Goal: Information Seeking & Learning: Learn about a topic

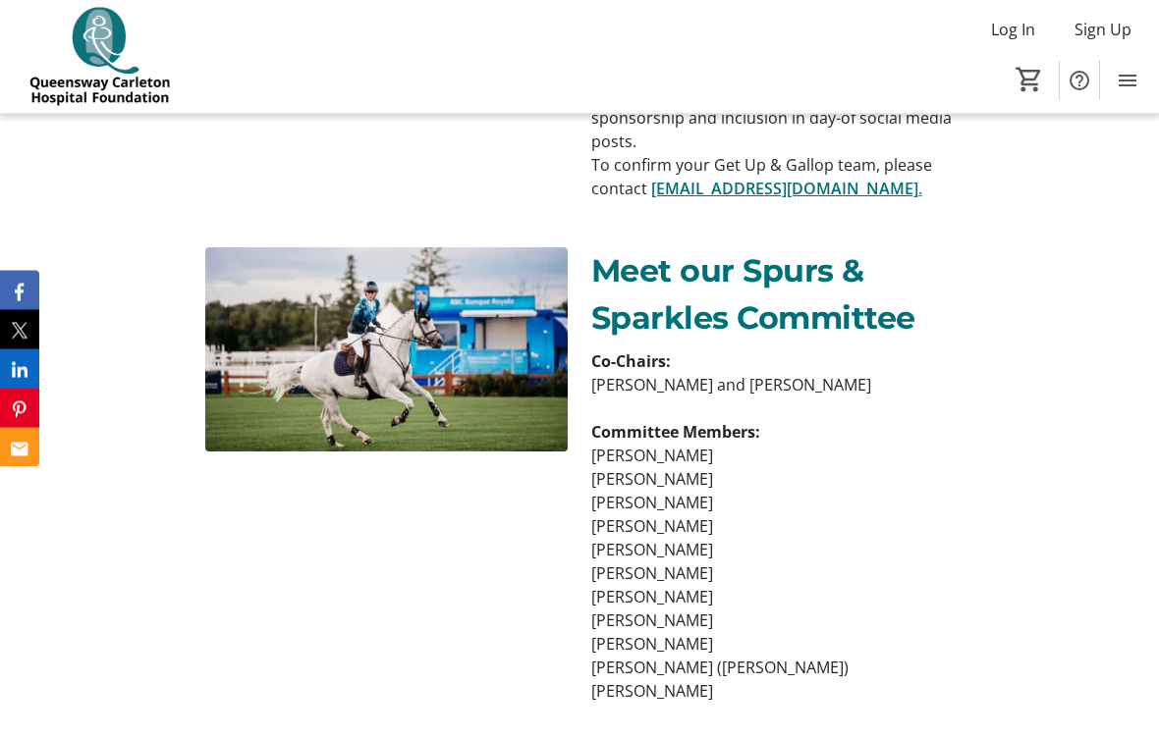
scroll to position [3513, 0]
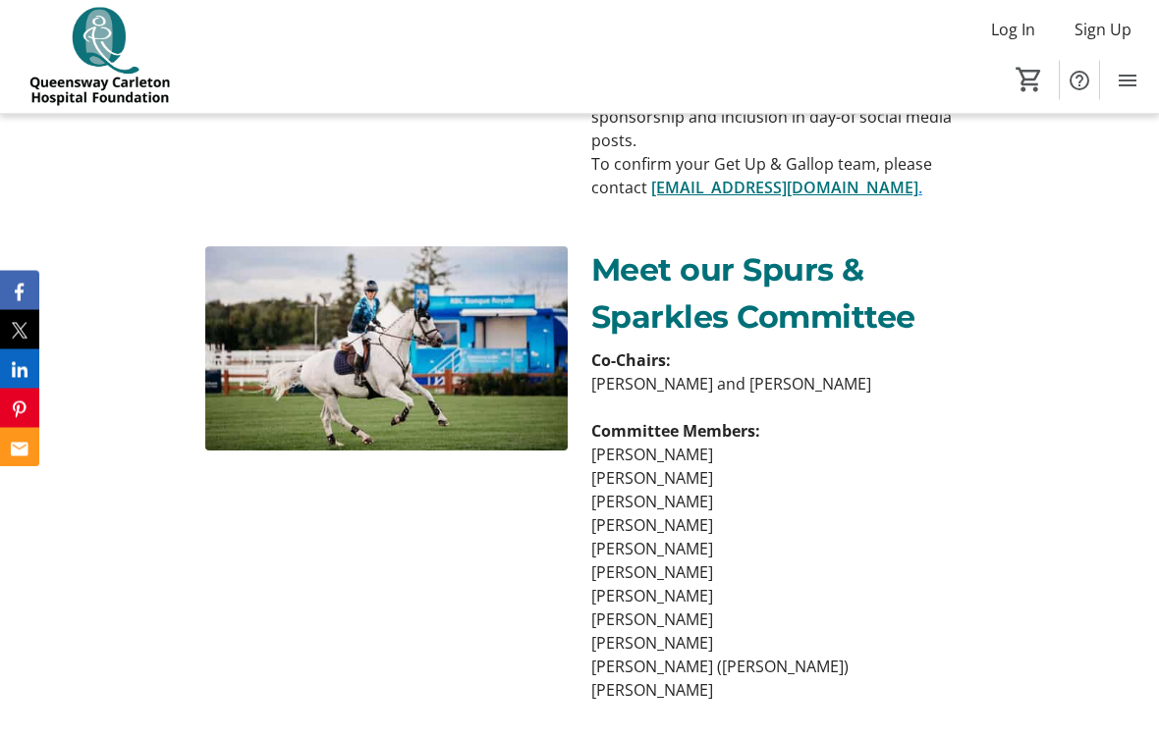
click at [610, 637] on p "[PERSON_NAME]" at bounding box center [772, 644] width 362 height 24
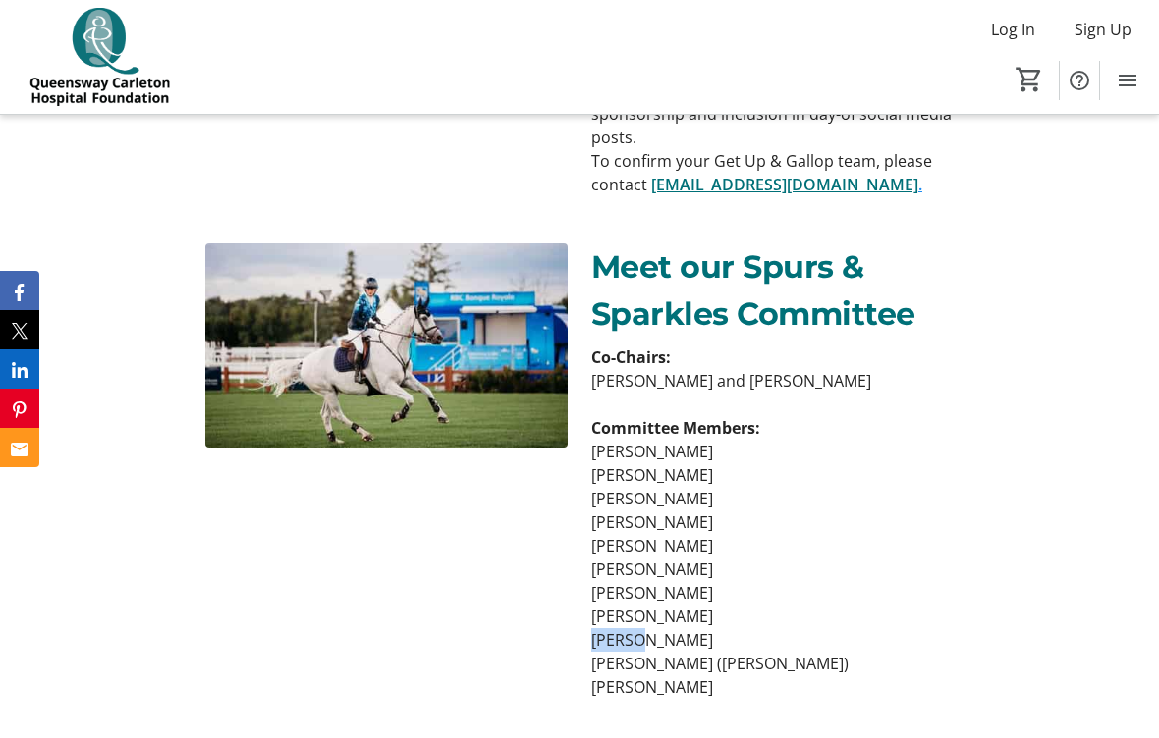
scroll to position [3524, 0]
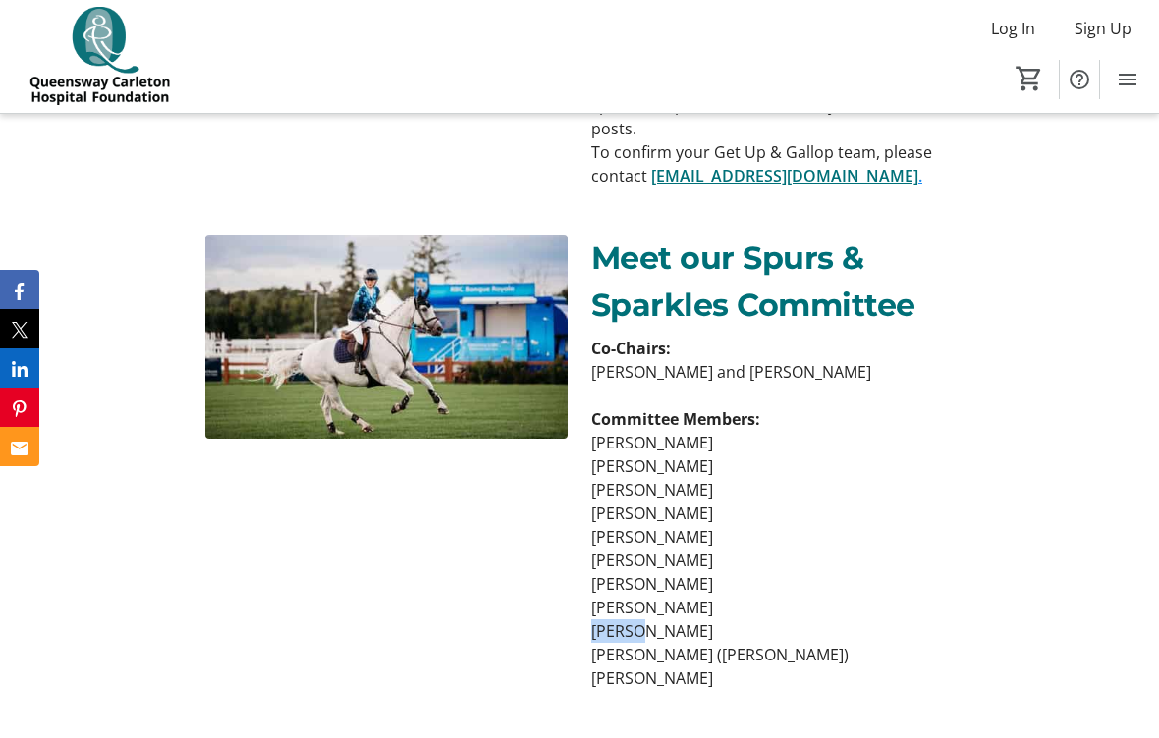
click at [732, 526] on p "[PERSON_NAME]" at bounding box center [772, 538] width 362 height 24
click at [728, 526] on p "[PERSON_NAME]" at bounding box center [772, 538] width 362 height 24
click at [725, 528] on p "[PERSON_NAME]" at bounding box center [772, 538] width 362 height 24
click at [467, 680] on div at bounding box center [386, 463] width 362 height 455
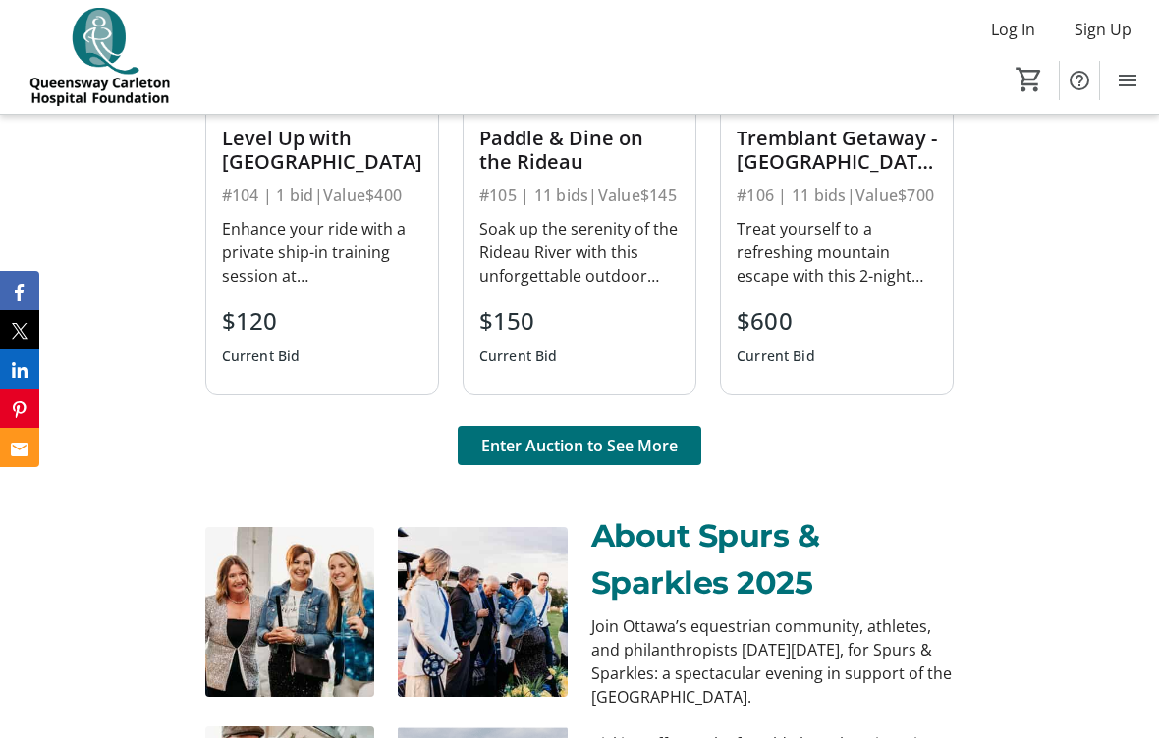
click at [556, 654] on img at bounding box center [483, 612] width 170 height 170
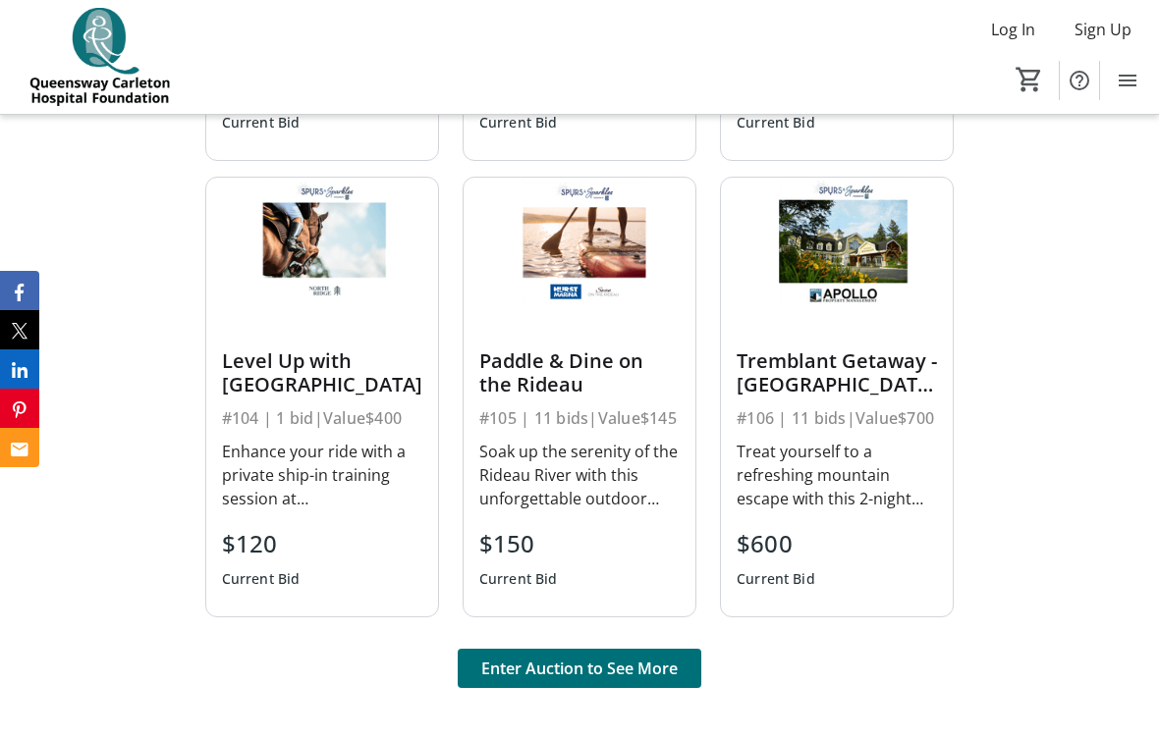
scroll to position [1288, 0]
click at [592, 667] on span "Enter Auction to See More" at bounding box center [579, 670] width 196 height 24
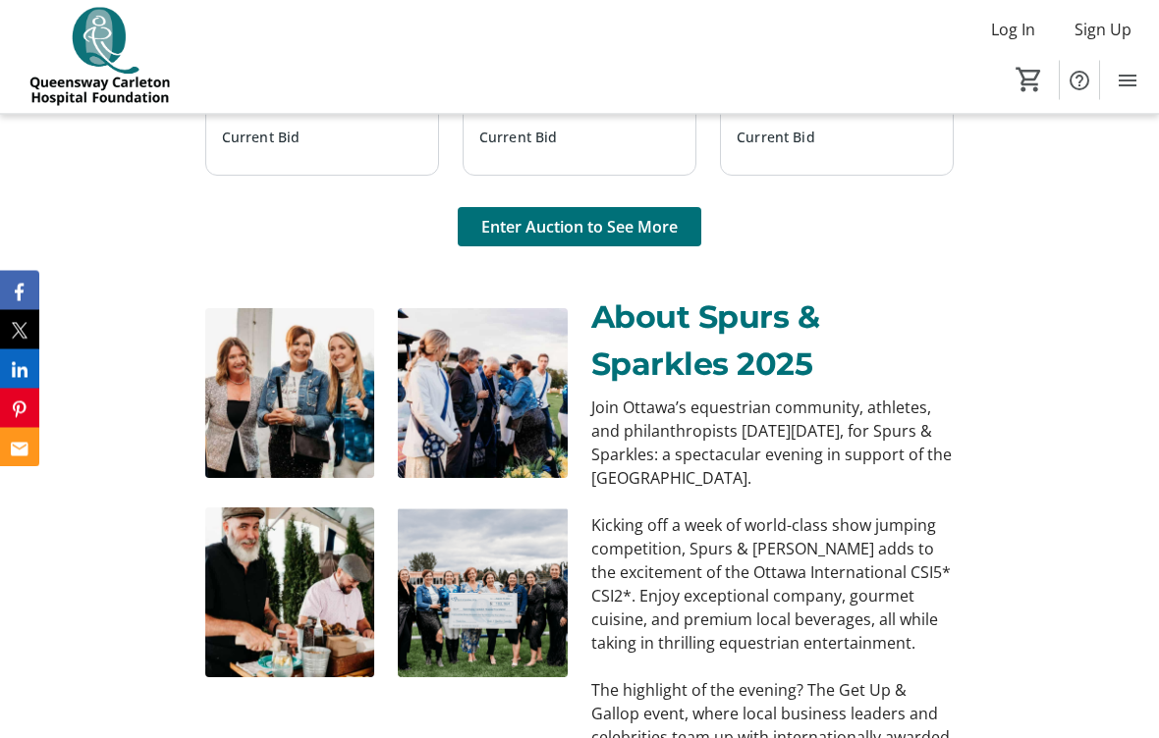
scroll to position [1731, 0]
click at [586, 235] on span "Enter Auction to See More" at bounding box center [579, 227] width 196 height 24
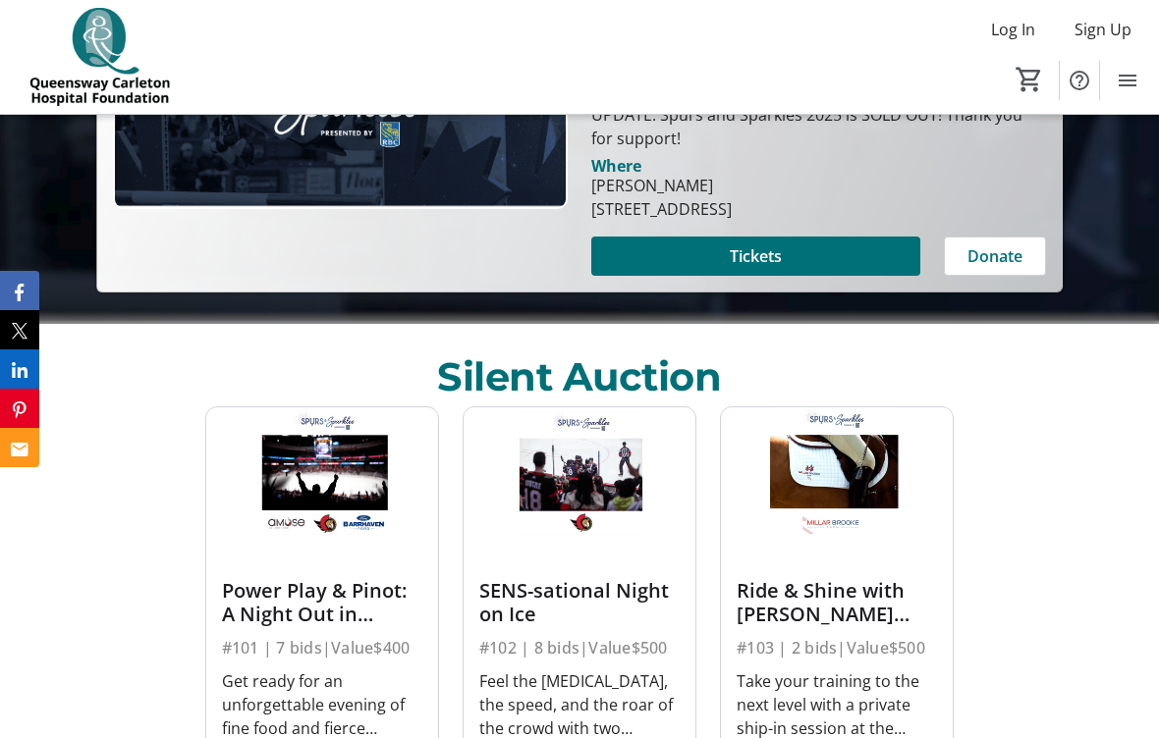
scroll to position [642, 0]
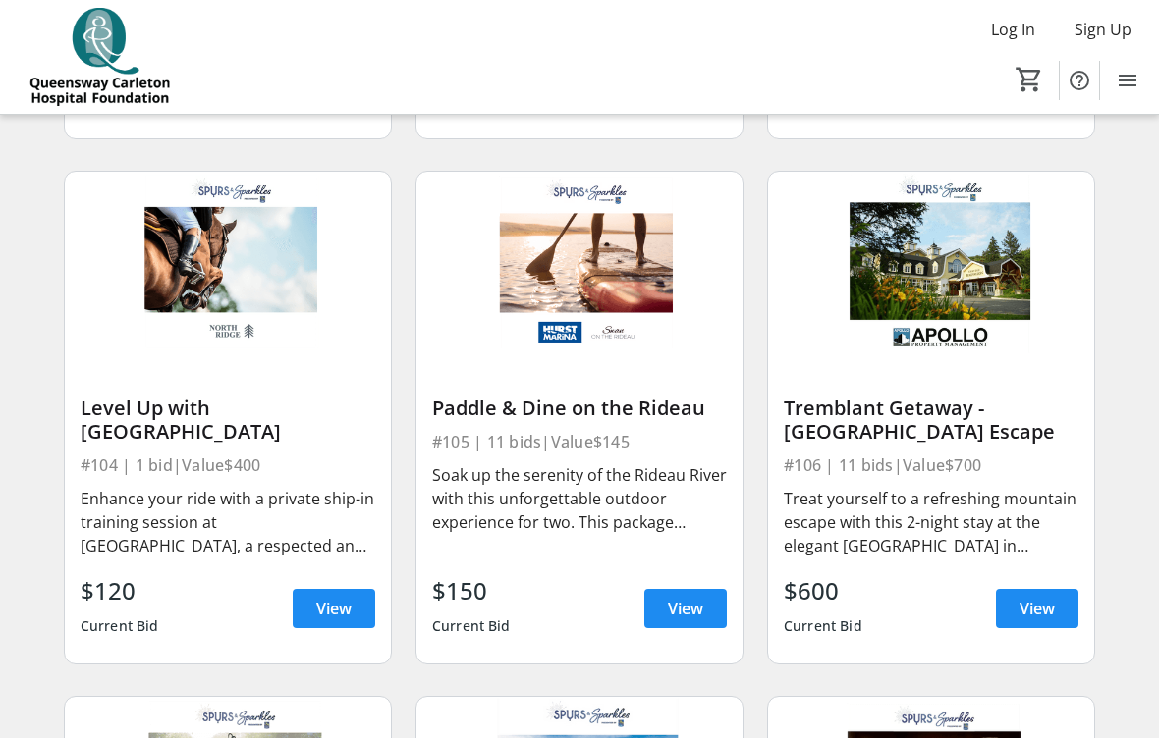
click at [699, 599] on span "View" at bounding box center [685, 609] width 35 height 24
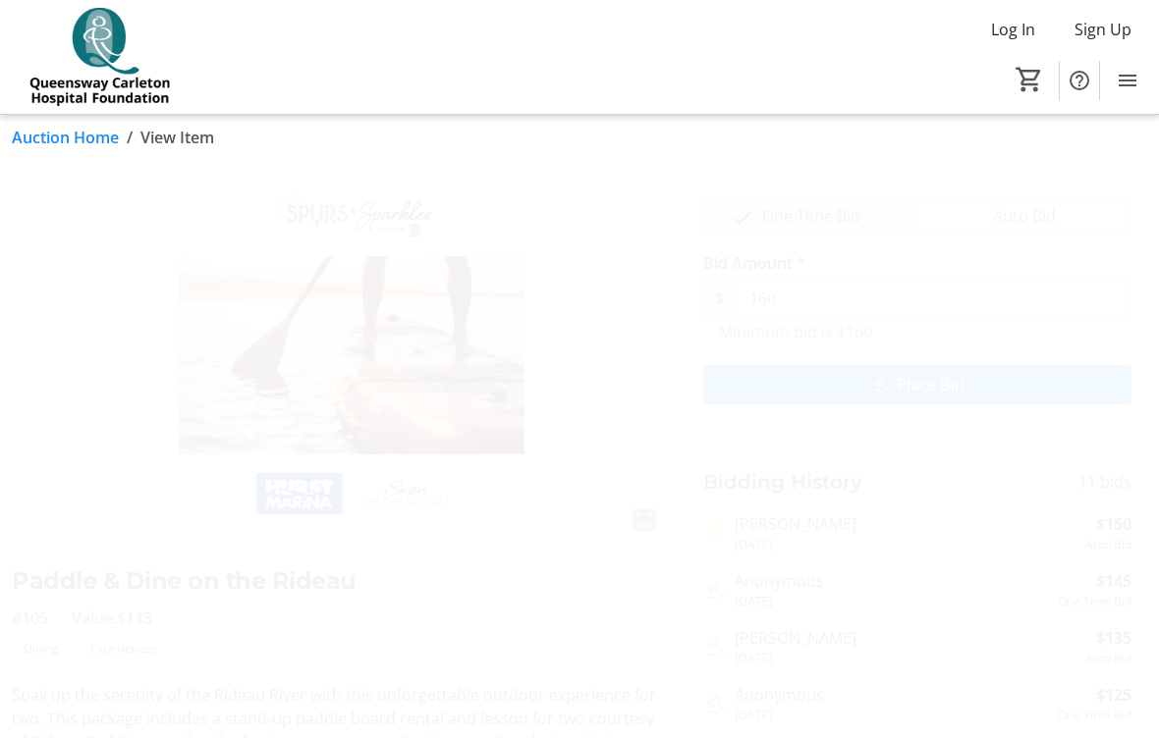
scroll to position [14, 0]
click at [504, 555] on div "fullscreen Paddle & Dine on the Rideau #105 Value: $145 Dining Experiences Soak…" at bounding box center [338, 510] width 652 height 676
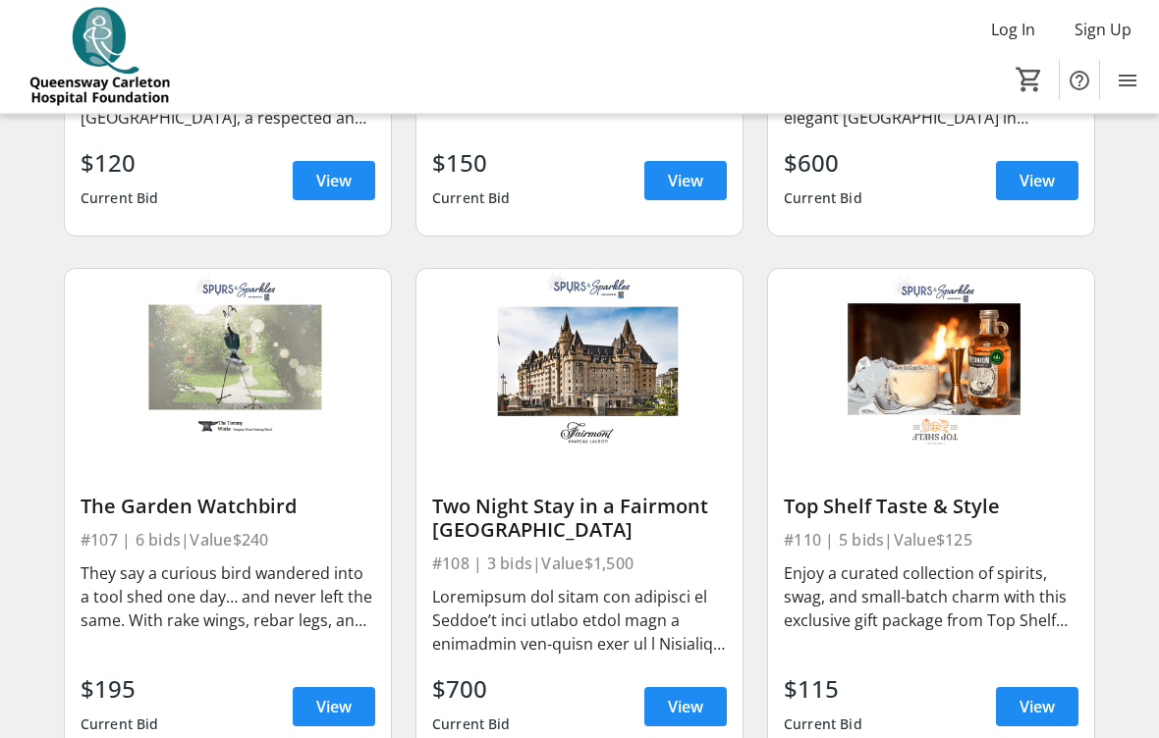
scroll to position [1071, 0]
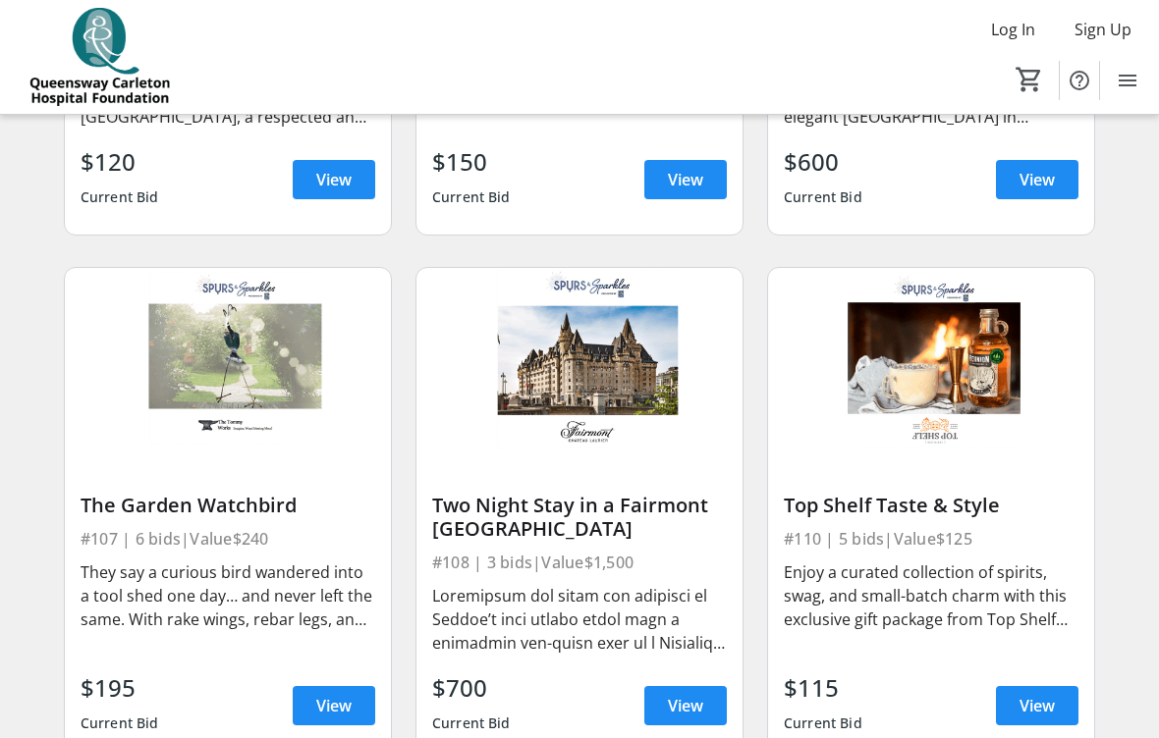
click at [652, 682] on span at bounding box center [685, 705] width 82 height 47
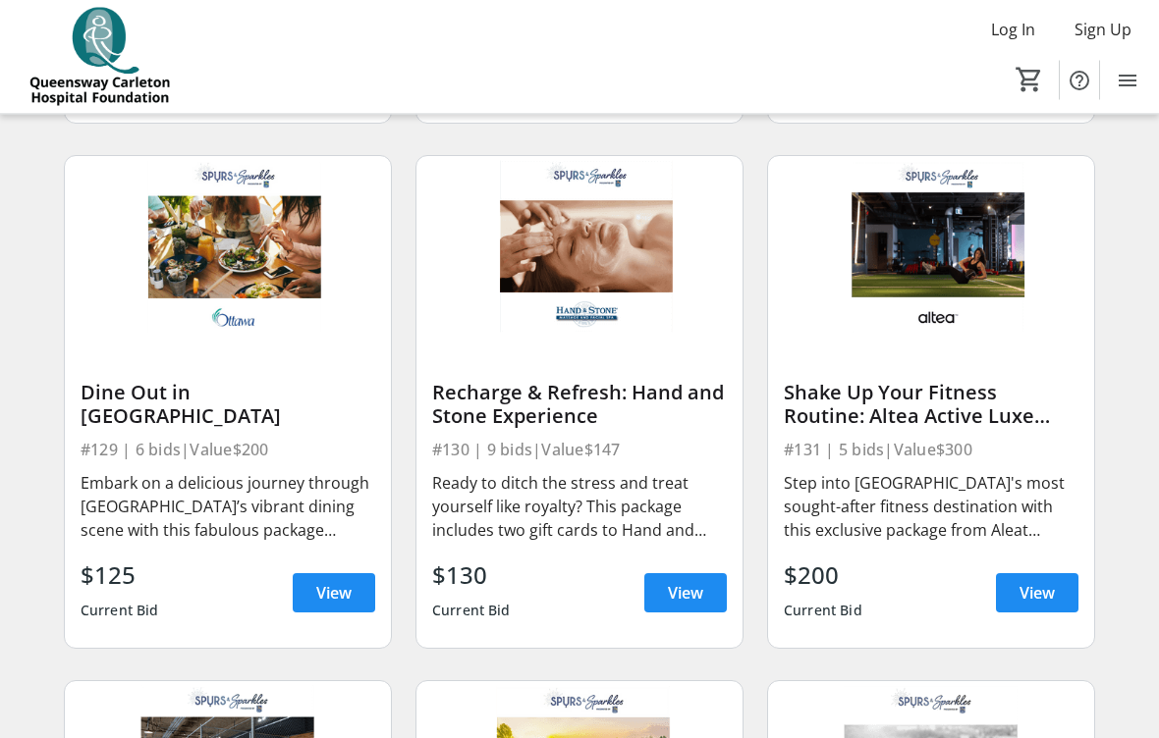
scroll to position [4864, 0]
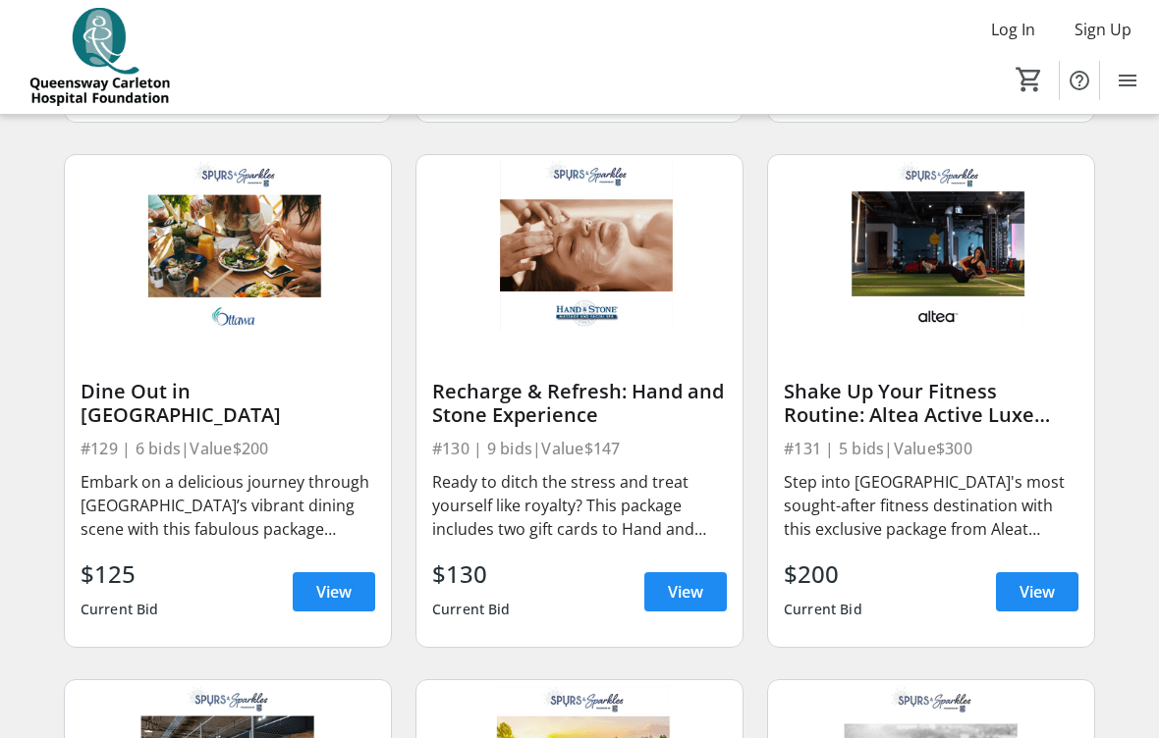
click at [346, 586] on span "View" at bounding box center [333, 592] width 35 height 24
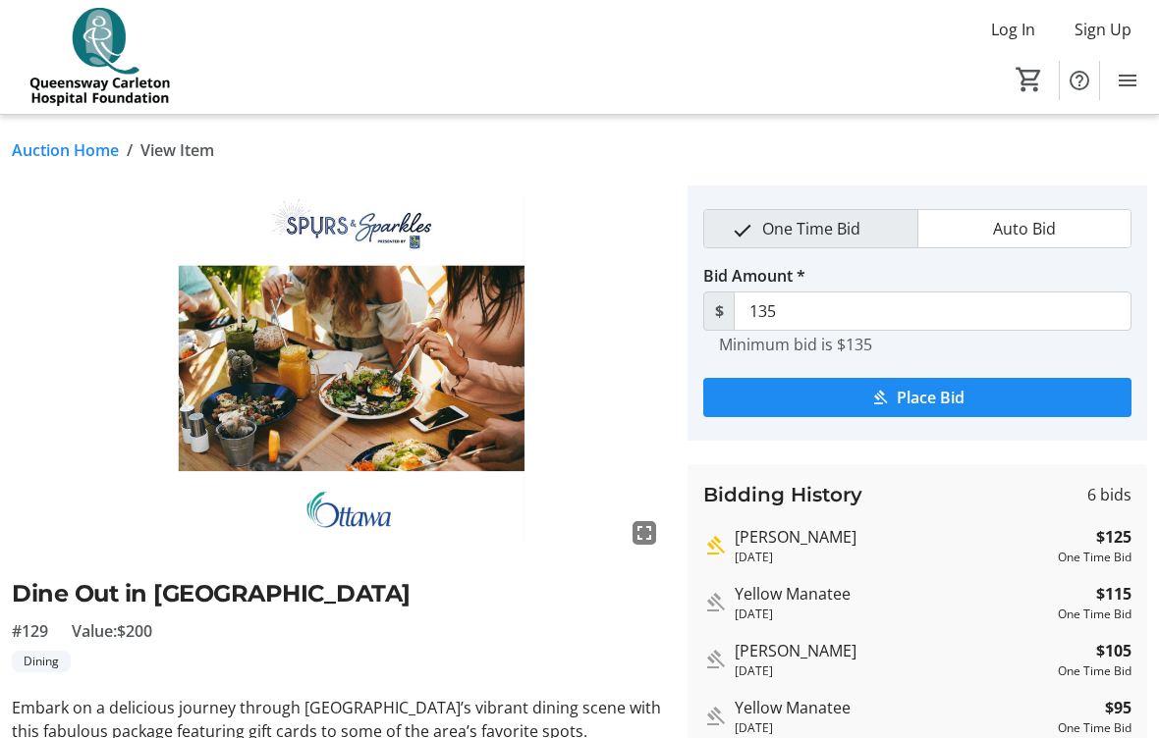
click at [375, 613] on div "Dine Out in [GEOGRAPHIC_DATA] #129 Value: $200 Dining" at bounding box center [338, 624] width 652 height 96
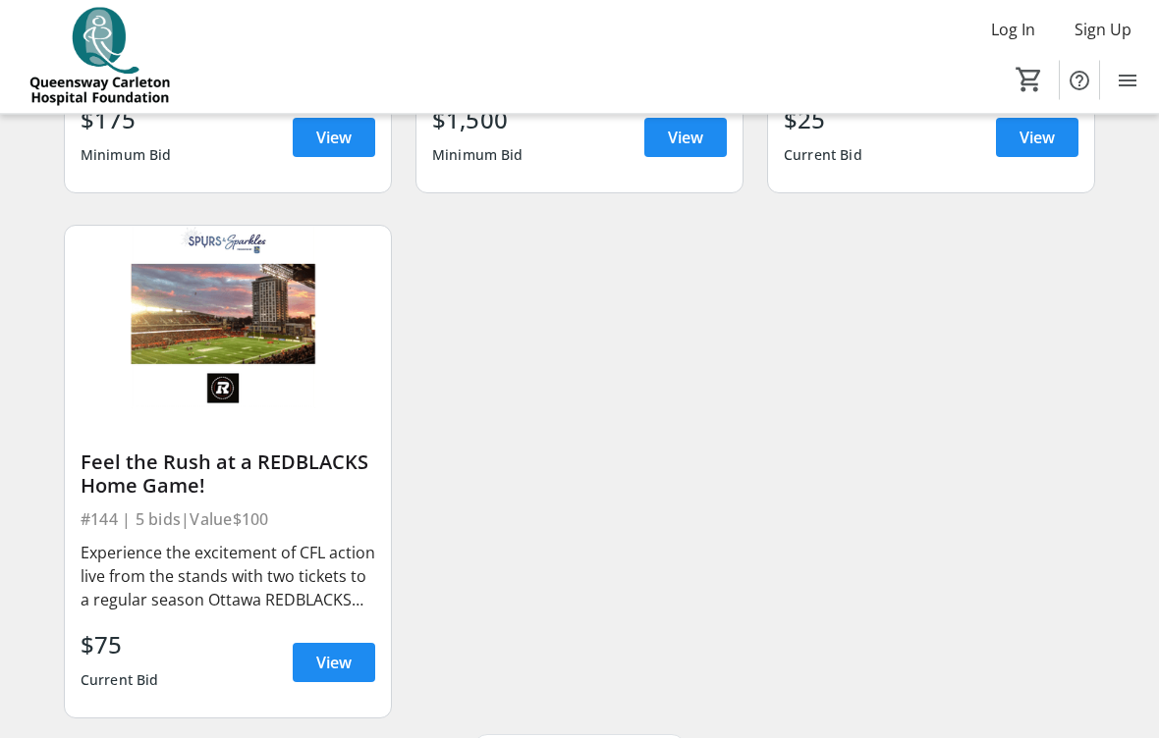
scroll to position [7436, 0]
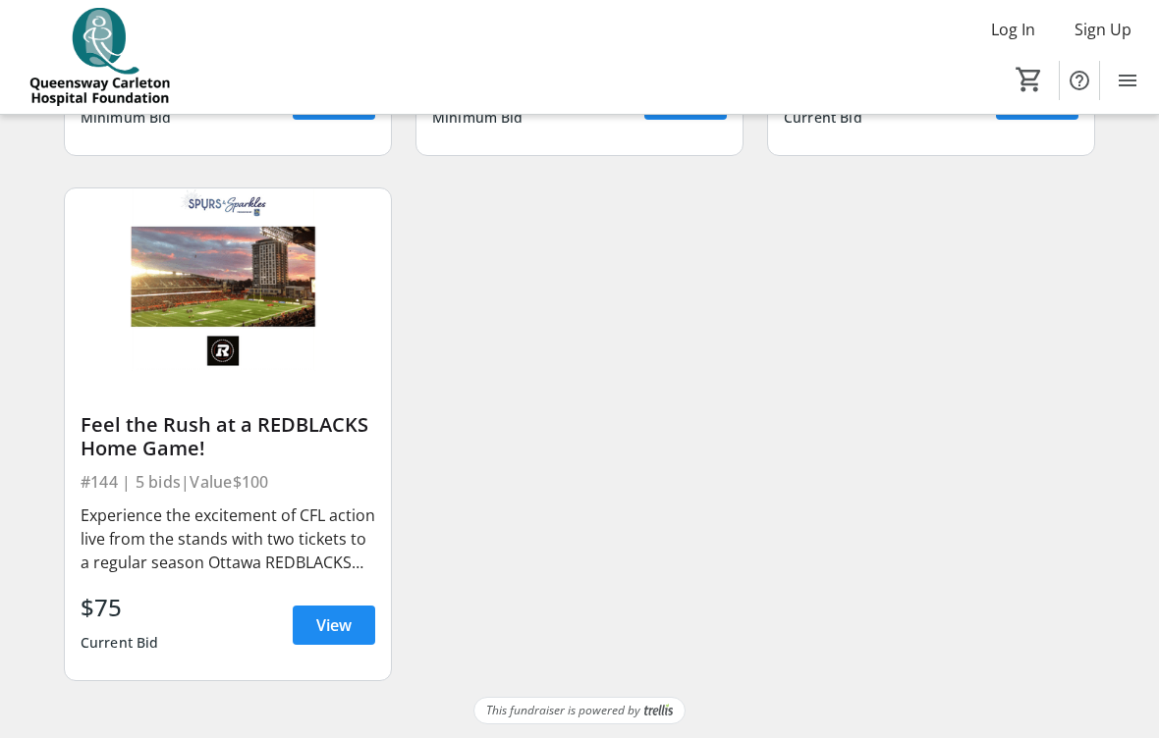
scroll to position [7460, 0]
